Goal: Check status: Check status

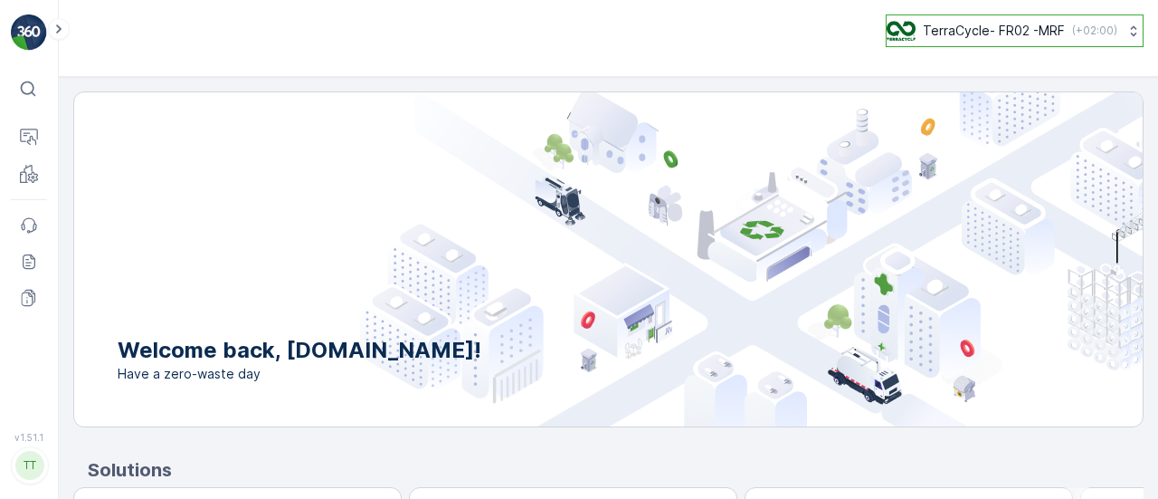
click at [1010, 39] on p "TerraCycle- FR02 -MRF" at bounding box center [994, 31] width 142 height 18
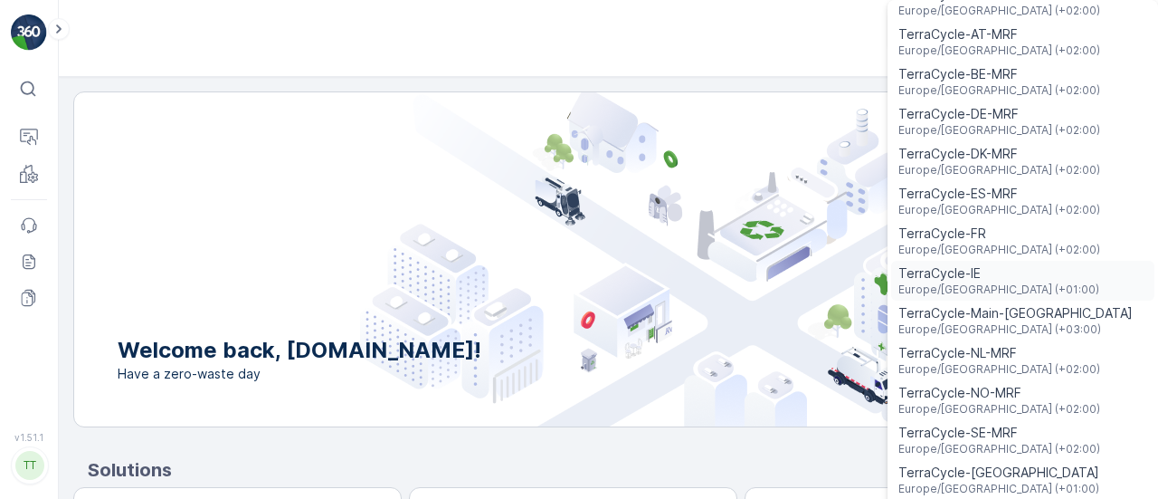
scroll to position [43, 0]
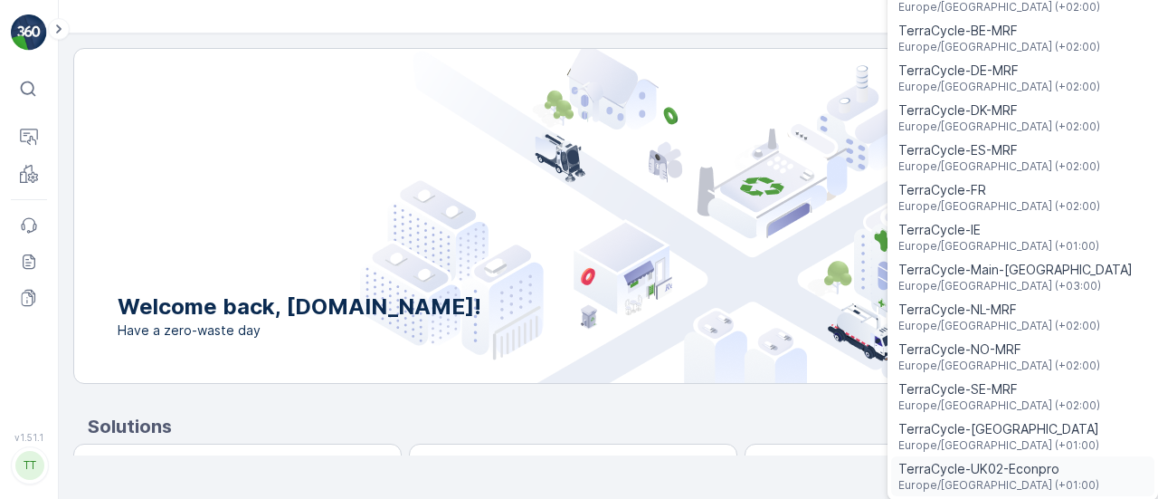
click at [981, 460] on span "TerraCycle-UK02-Econpro" at bounding box center [999, 469] width 201 height 18
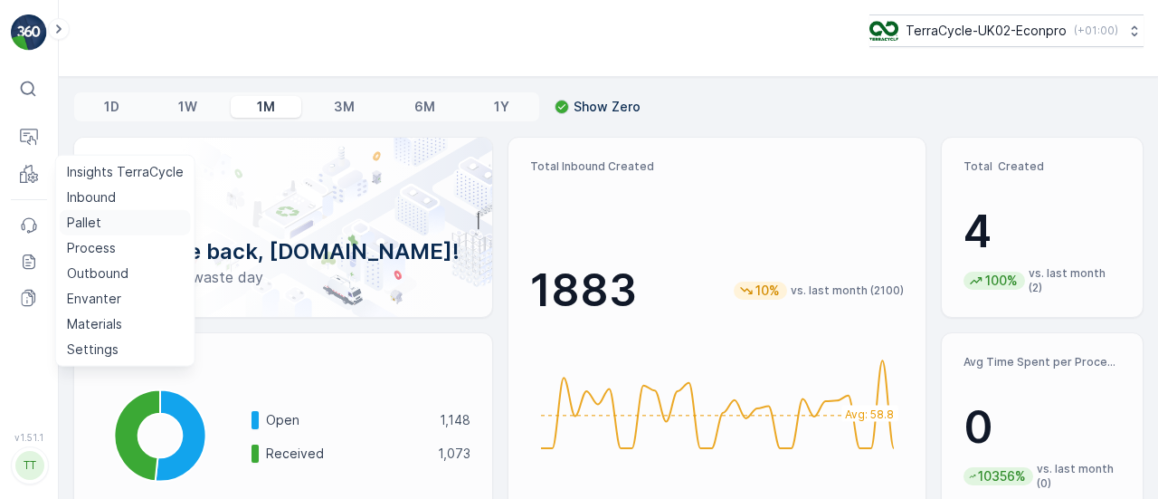
click at [91, 225] on p "Pallet" at bounding box center [84, 223] width 34 height 18
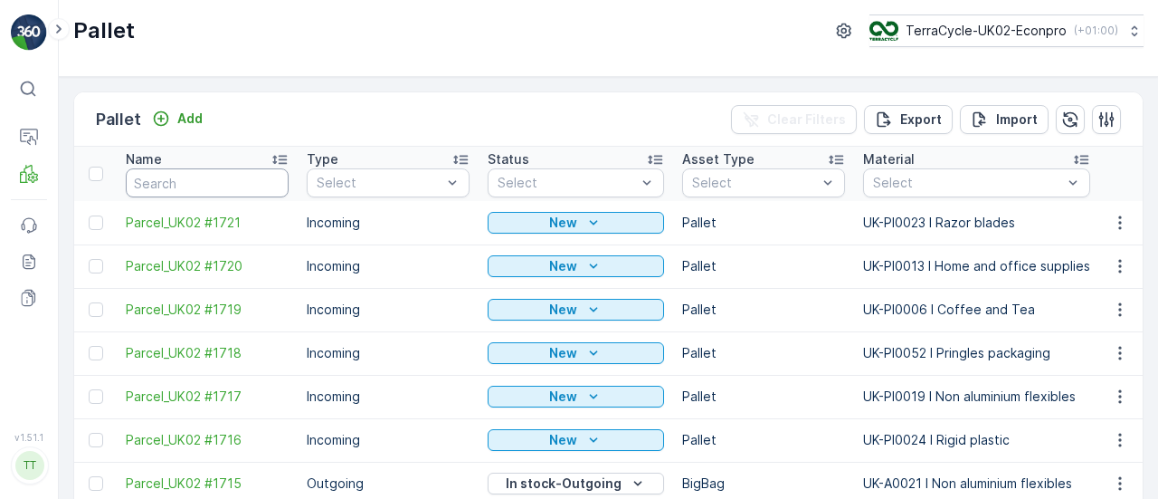
click at [178, 181] on input "text" at bounding box center [207, 182] width 163 height 29
type input "FD749"
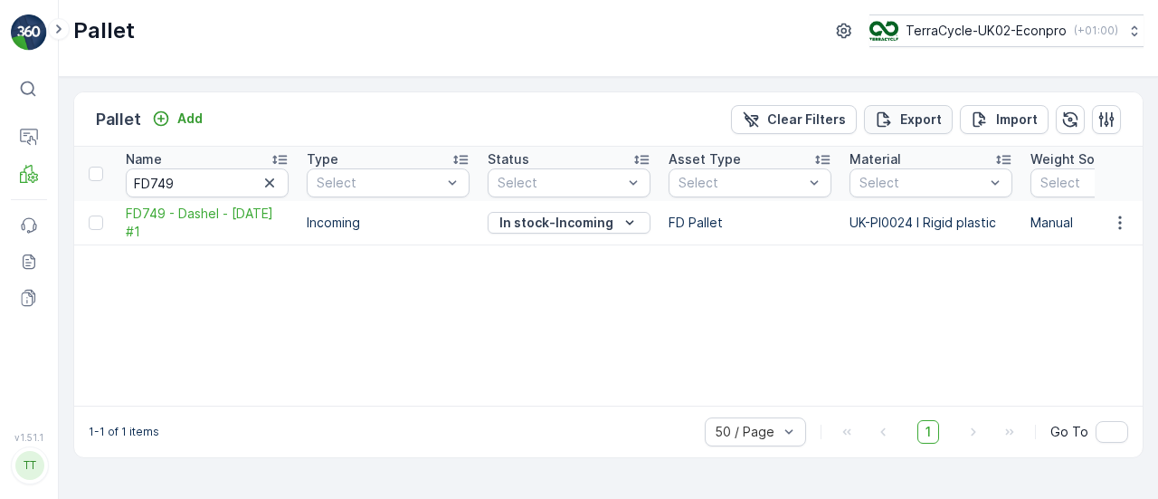
click at [920, 117] on p "Export" at bounding box center [921, 119] width 42 height 18
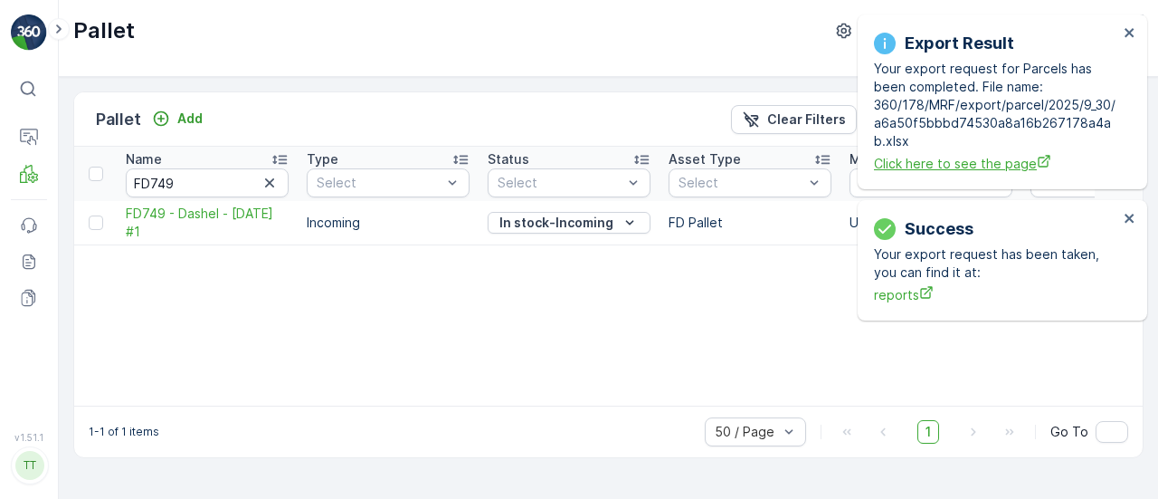
click at [940, 158] on span "Click here to see the page" at bounding box center [996, 163] width 244 height 19
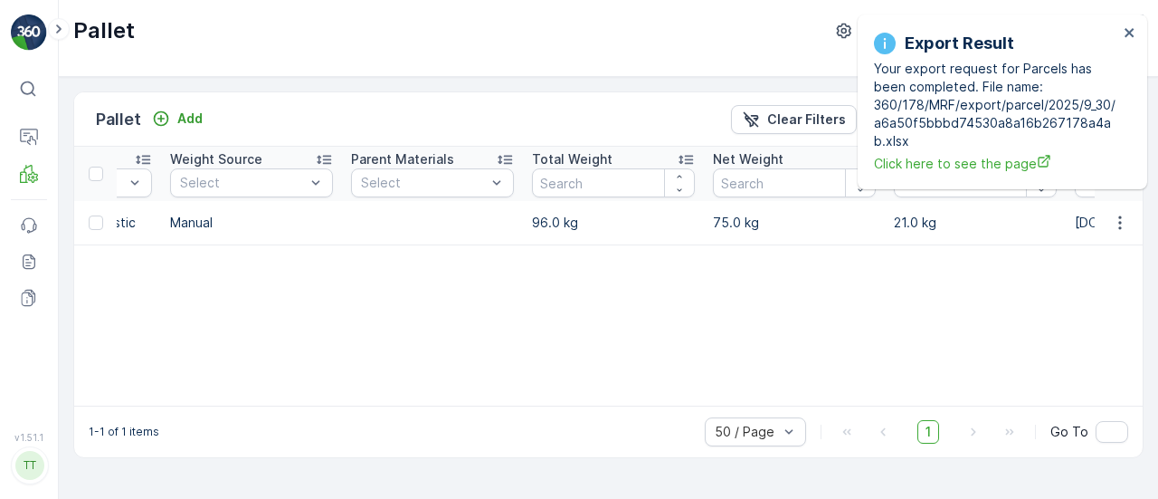
scroll to position [0, 891]
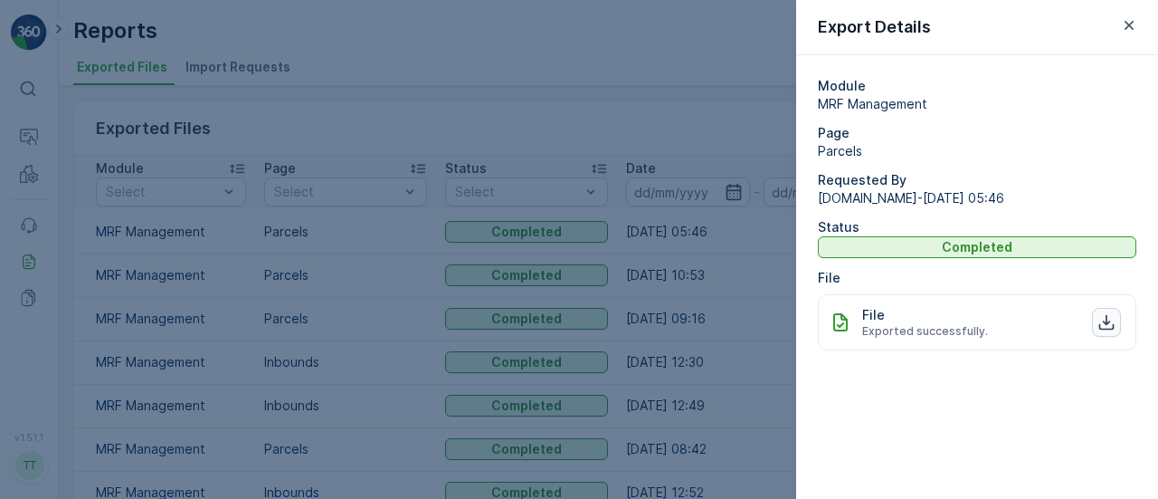
click at [1110, 329] on icon "button" at bounding box center [1107, 322] width 15 height 15
